Goal: Navigation & Orientation: Find specific page/section

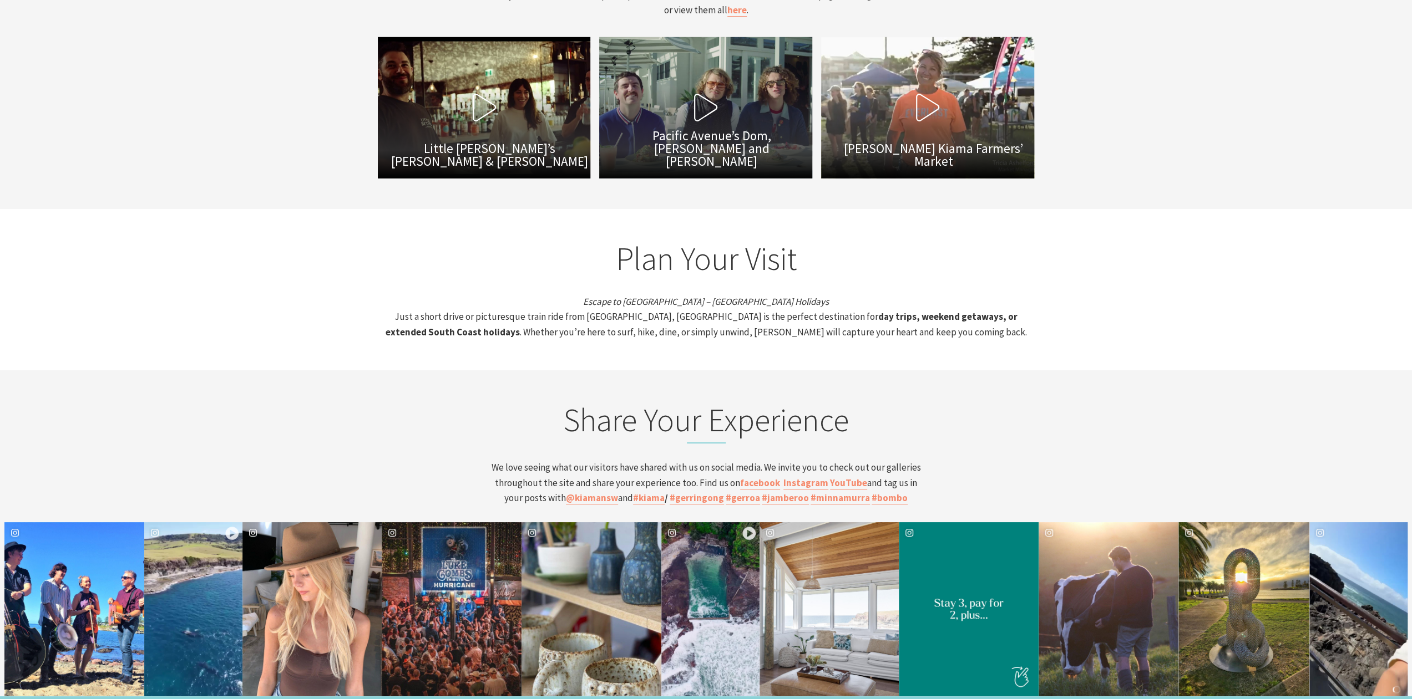
scroll to position [4160, 0]
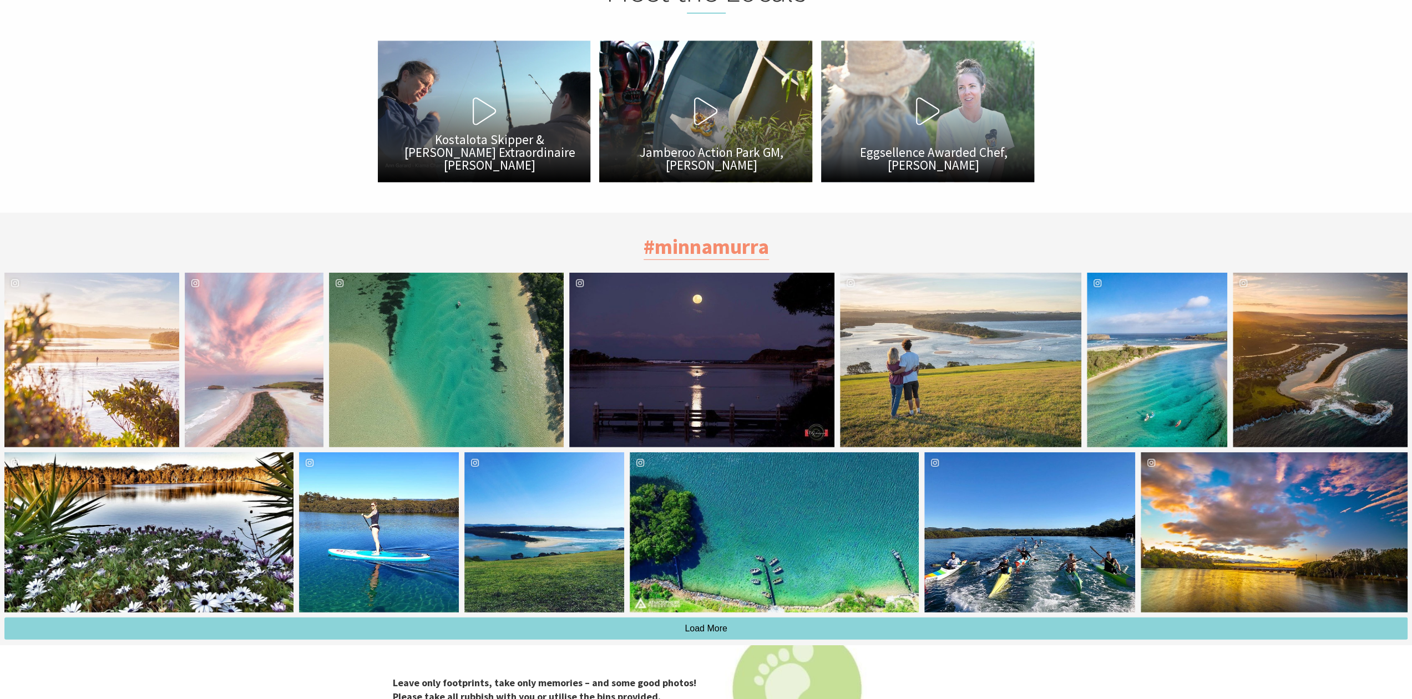
scroll to position [2995, 0]
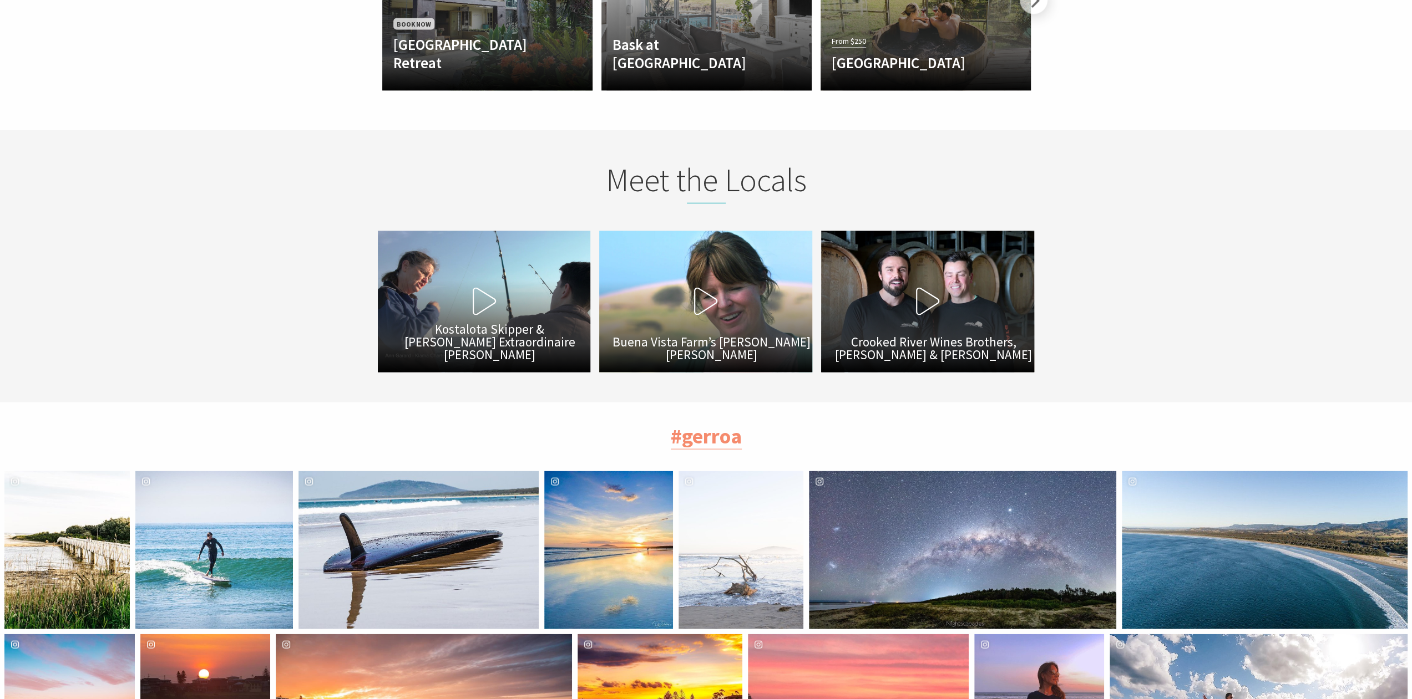
scroll to position [2274, 0]
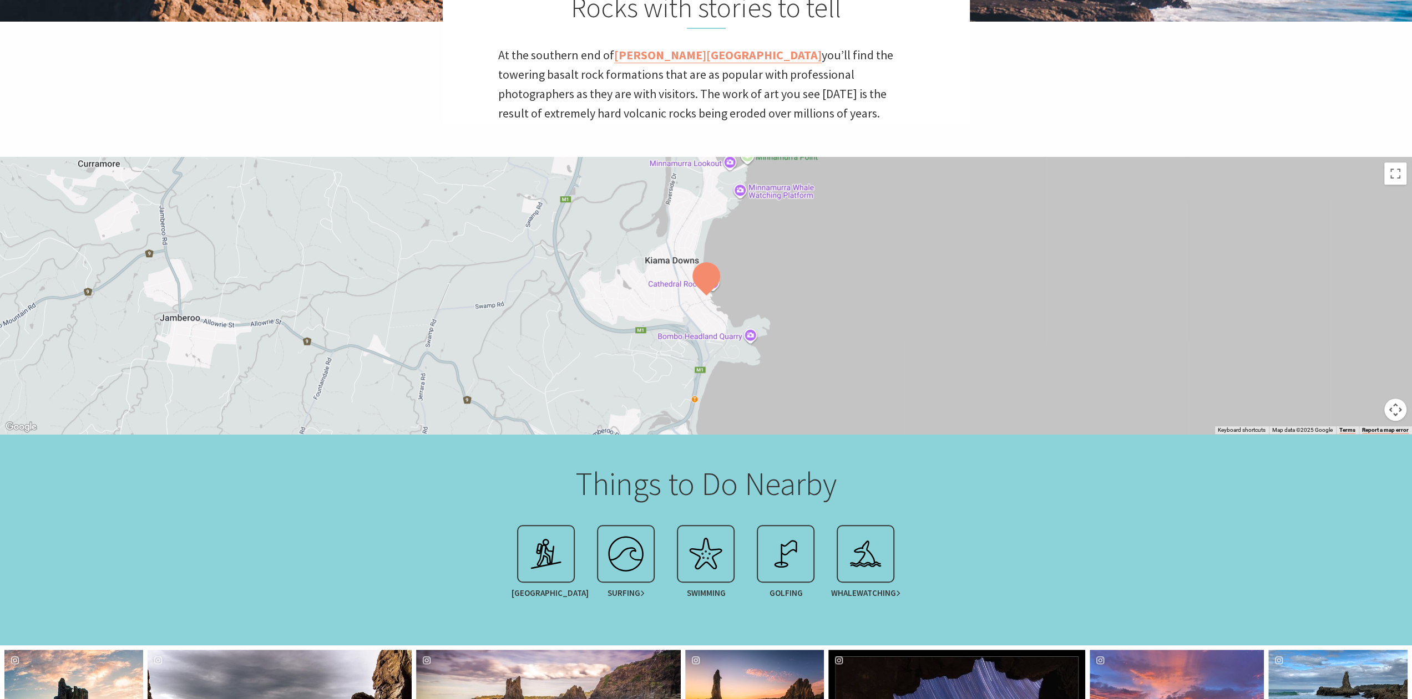
scroll to position [388, 0]
